Goal: Navigation & Orientation: Understand site structure

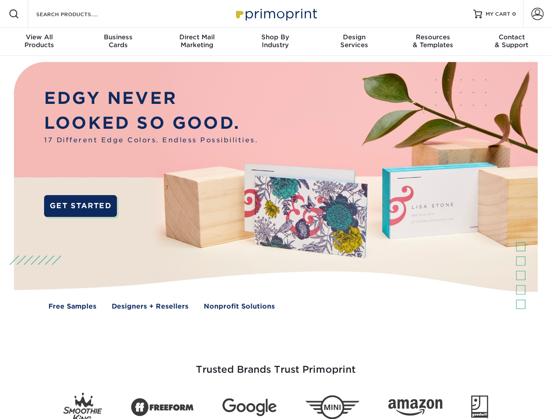
click at [275, 209] on img at bounding box center [275, 192] width 545 height 273
click at [14, 14] on span at bounding box center [14, 14] width 10 height 10
click at [537, 14] on span at bounding box center [537, 14] width 12 height 12
click at [39, 42] on div "View All Products" at bounding box center [39, 41] width 78 height 16
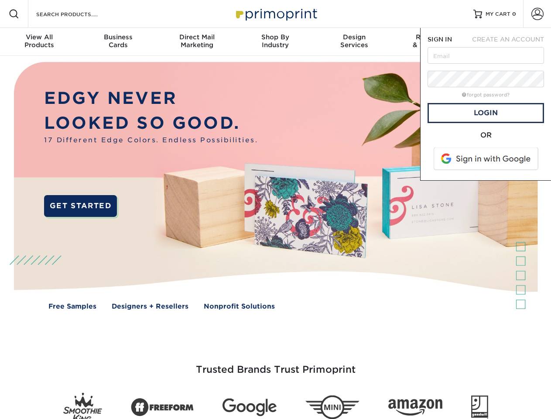
click at [118, 42] on div "Business Cards" at bounding box center [117, 41] width 78 height 16
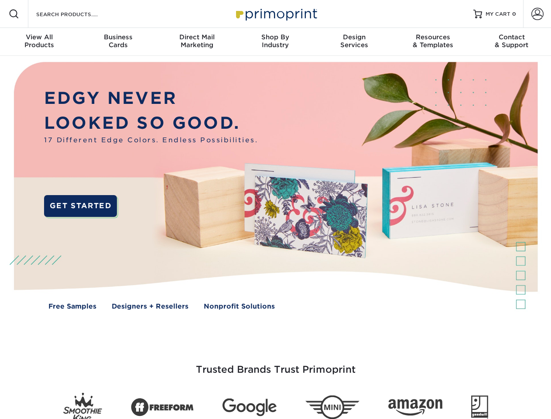
click at [197, 42] on div "Direct Mail Marketing" at bounding box center [196, 41] width 78 height 16
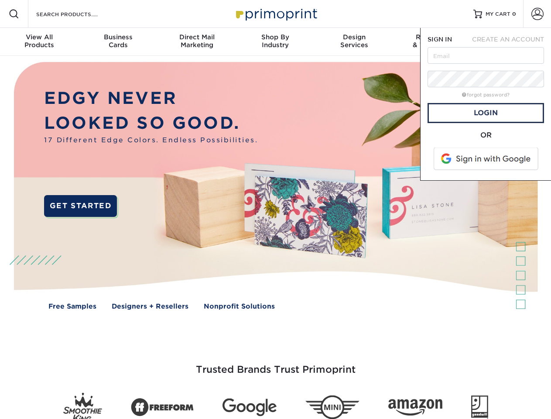
click at [275, 42] on div "Shop By Industry" at bounding box center [275, 41] width 78 height 16
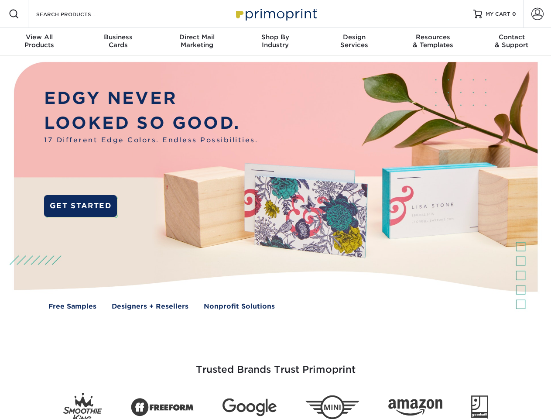
click at [354, 42] on div "Design Services" at bounding box center [354, 41] width 78 height 16
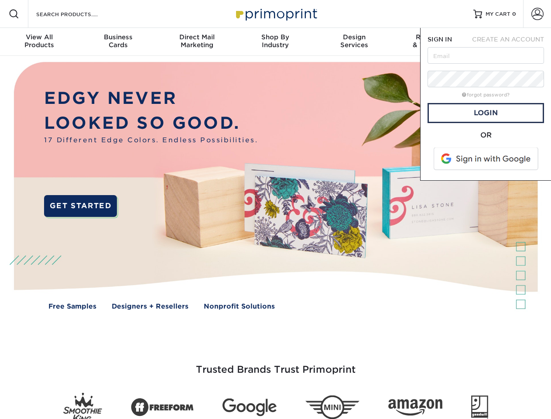
click at [433, 42] on span "SIGN IN" at bounding box center [439, 39] width 24 height 7
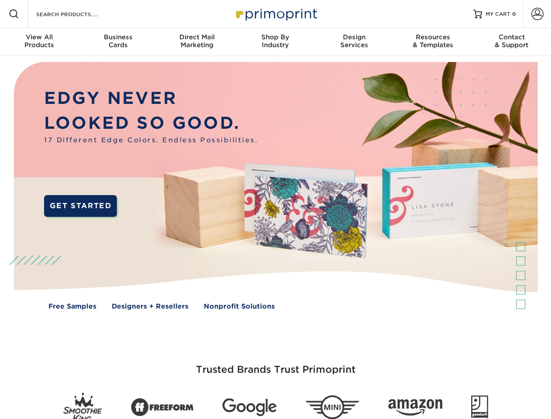
click at [512, 42] on div "Contact & Support" at bounding box center [511, 41] width 78 height 16
